Goal: Obtain resource: Obtain resource

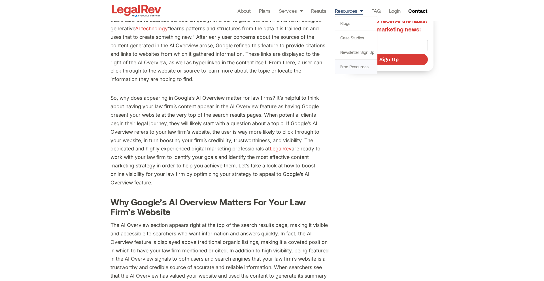
click at [345, 65] on link "Free Resources" at bounding box center [356, 67] width 42 height 14
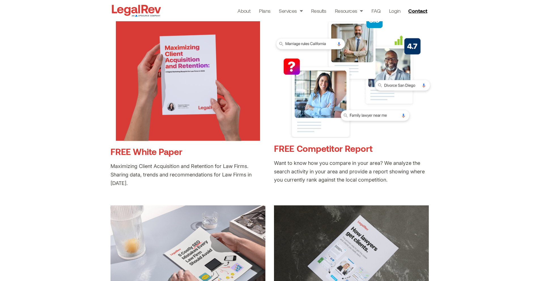
scroll to position [129, 0]
drag, startPoint x: 313, startPoint y: 138, endPoint x: 315, endPoint y: 144, distance: 6.0
click at [313, 138] on div "FREE Competitor Report" at bounding box center [353, 148] width 158 height 21
click at [315, 147] on link "FREE Competitor Report" at bounding box center [323, 148] width 99 height 10
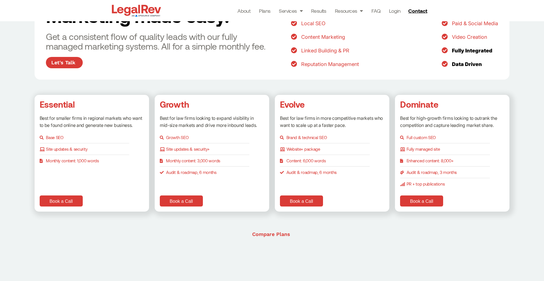
scroll to position [798, 0]
